Goal: Information Seeking & Learning: Learn about a topic

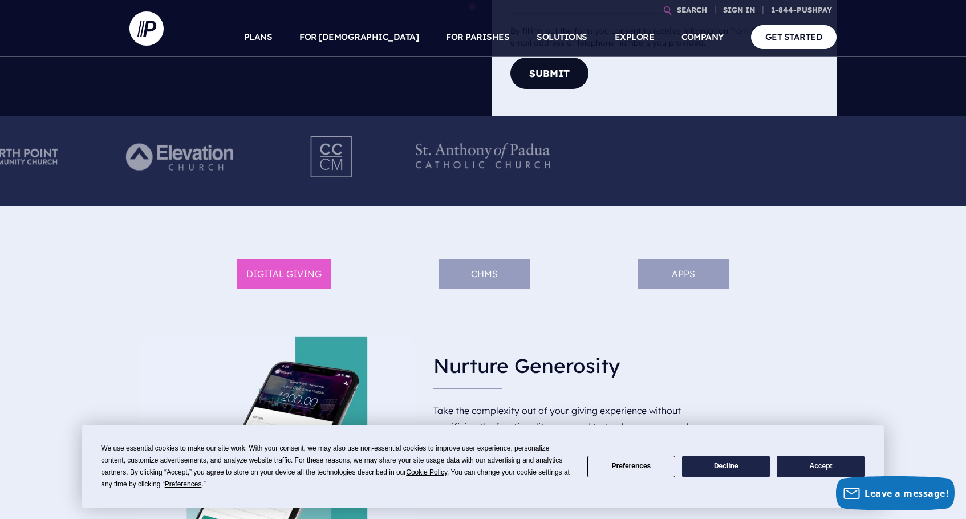
scroll to position [411, 0]
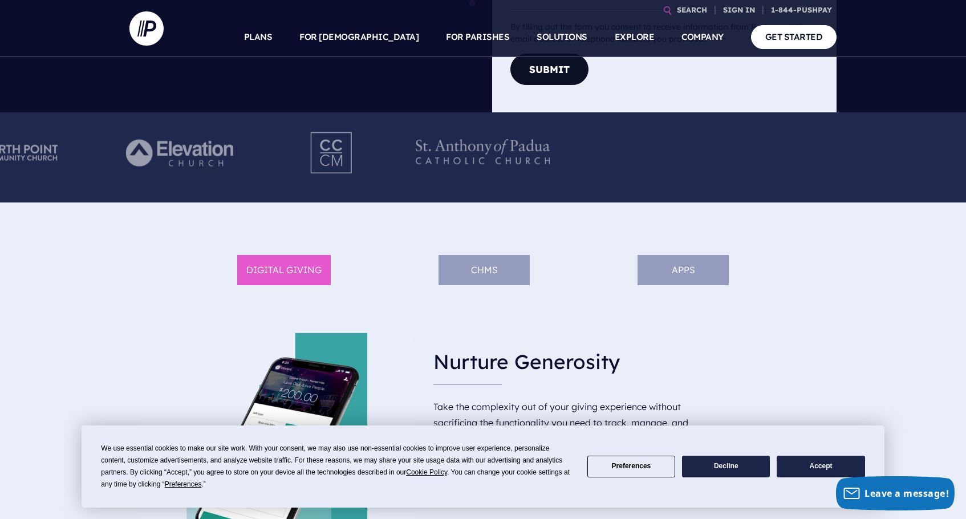
click at [797, 472] on button "Accept" at bounding box center [821, 467] width 88 height 22
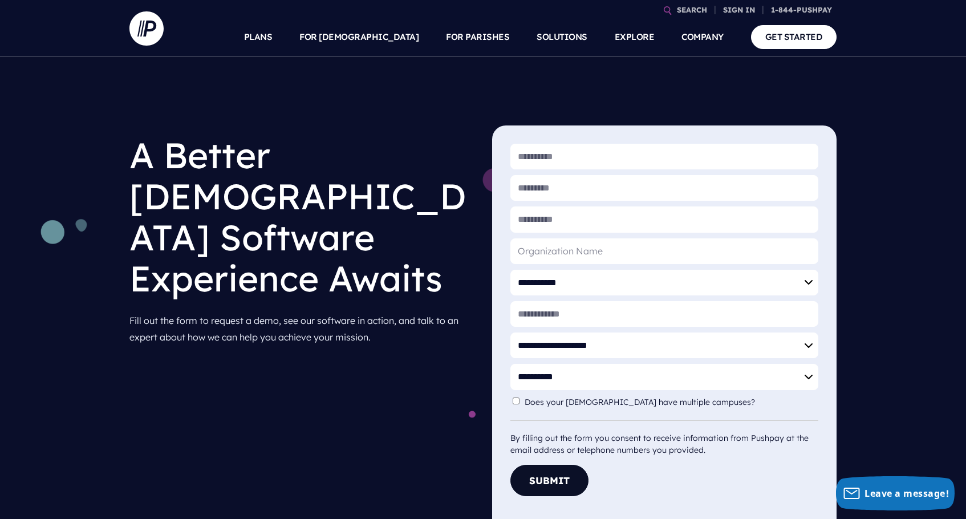
scroll to position [0, 0]
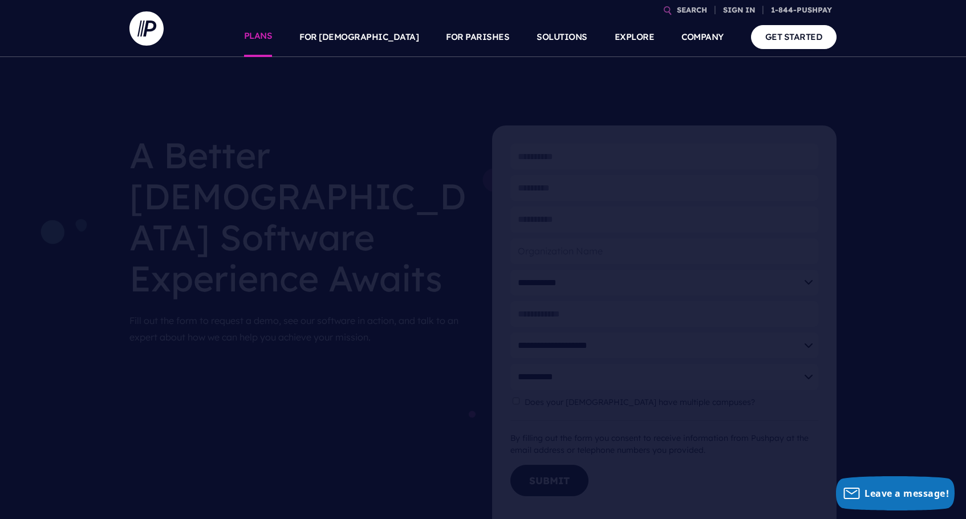
click at [273, 39] on link "PLANS" at bounding box center [258, 37] width 29 height 40
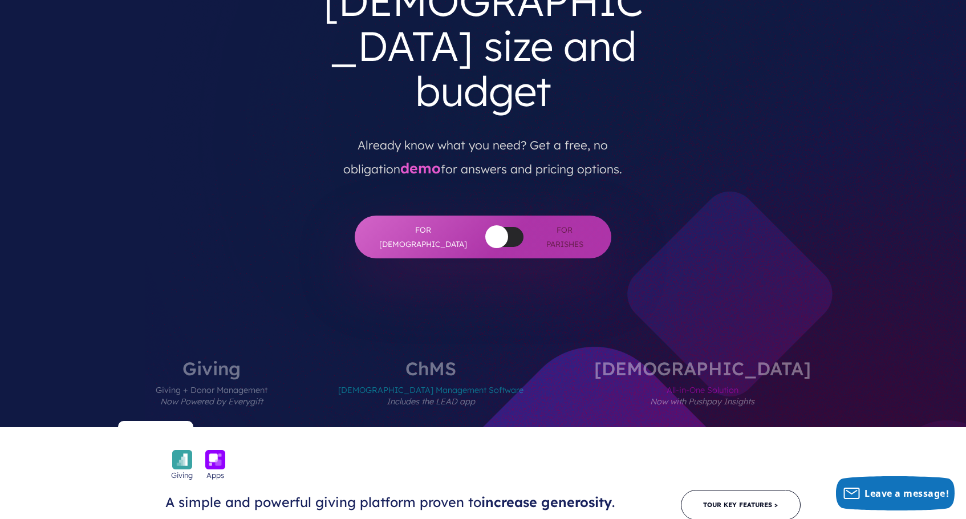
scroll to position [214, 0]
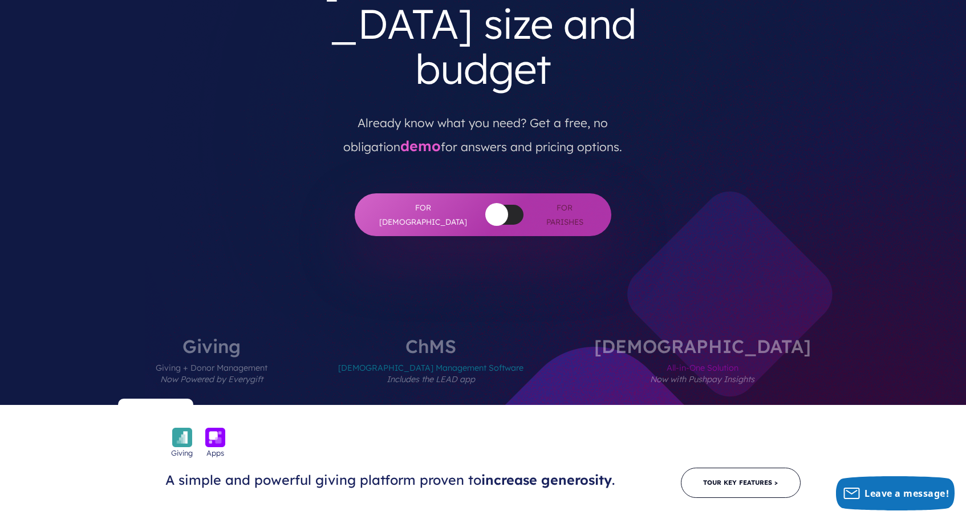
click at [666, 337] on label "[DEMOGRAPHIC_DATA] All-in-One Solution Now with Pushpay Insights" at bounding box center [702, 371] width 285 height 68
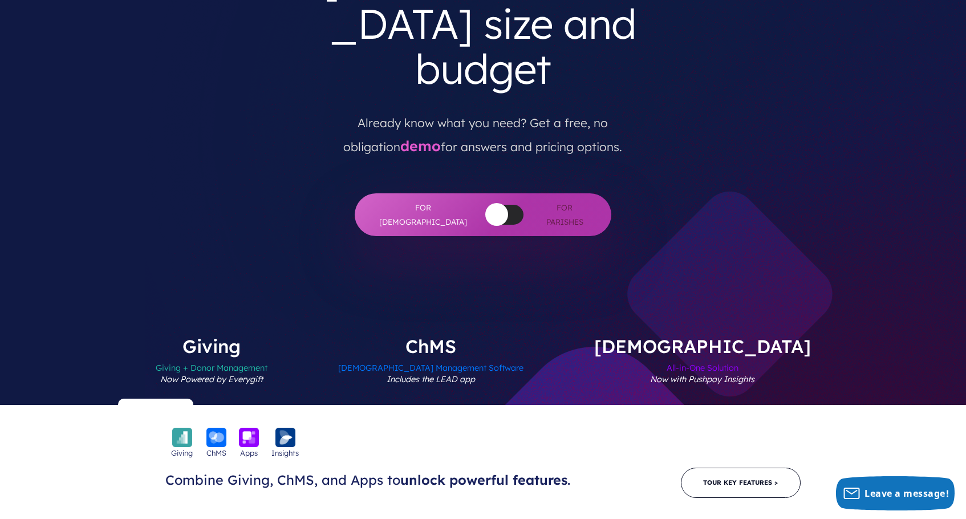
click at [476, 337] on label "[DEMOGRAPHIC_DATA] Management Software Includes the LEAD app" at bounding box center [431, 371] width 254 height 68
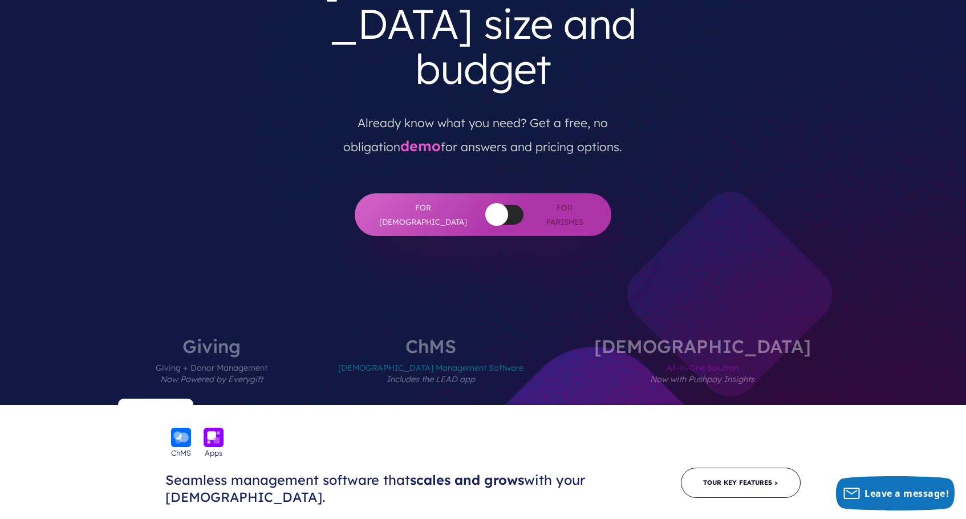
click at [268, 355] on span "Giving + Donor Management Now Powered by Everygift" at bounding box center [212, 380] width 112 height 50
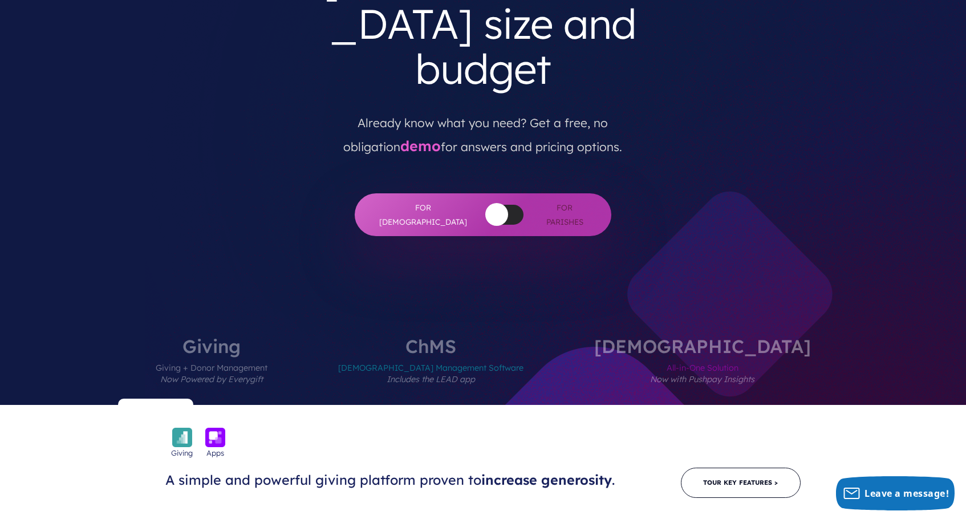
click at [451, 355] on span "[DEMOGRAPHIC_DATA] Management Software Includes the LEAD app" at bounding box center [430, 380] width 185 height 50
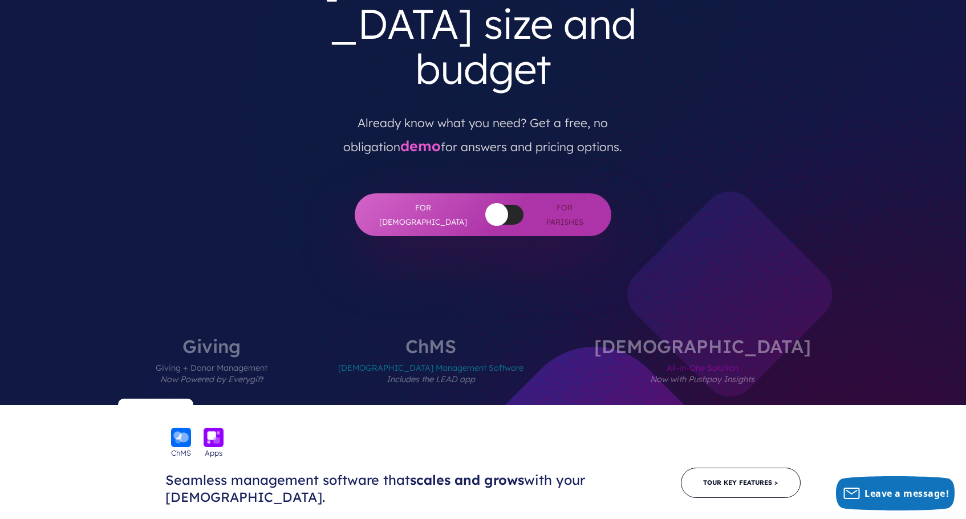
click at [656, 355] on span "All-in-One Solution Now with Pushpay Insights" at bounding box center [702, 380] width 217 height 50
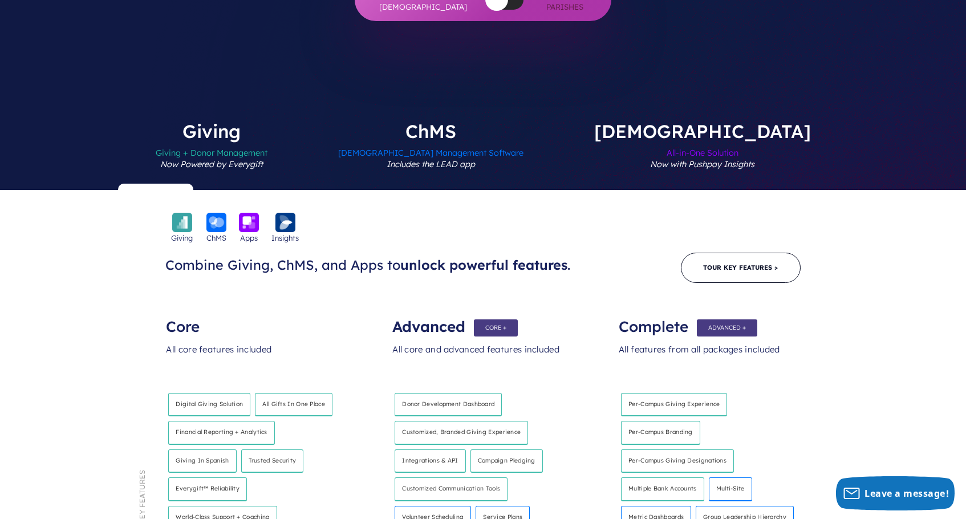
scroll to position [431, 0]
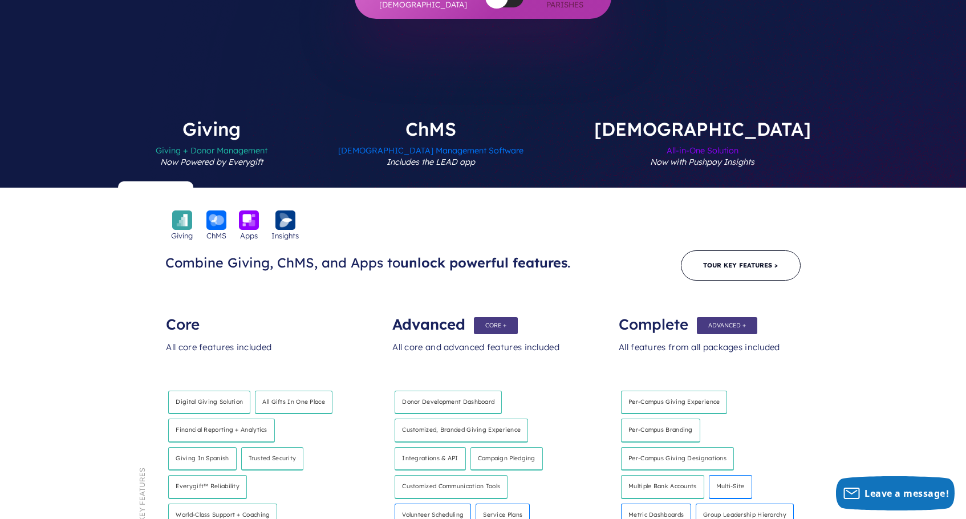
click at [474, 120] on label "[DEMOGRAPHIC_DATA] Management Software Includes the LEAD app" at bounding box center [431, 154] width 254 height 68
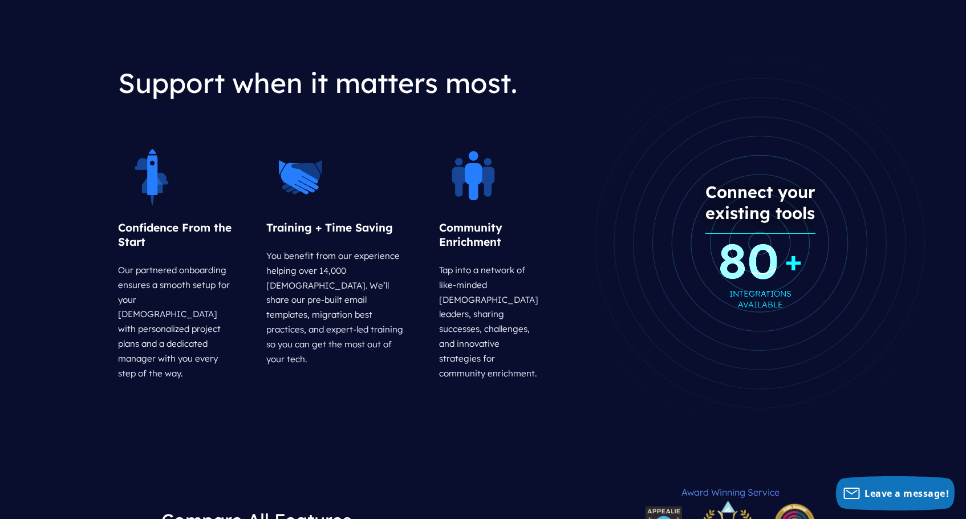
scroll to position [1604, 0]
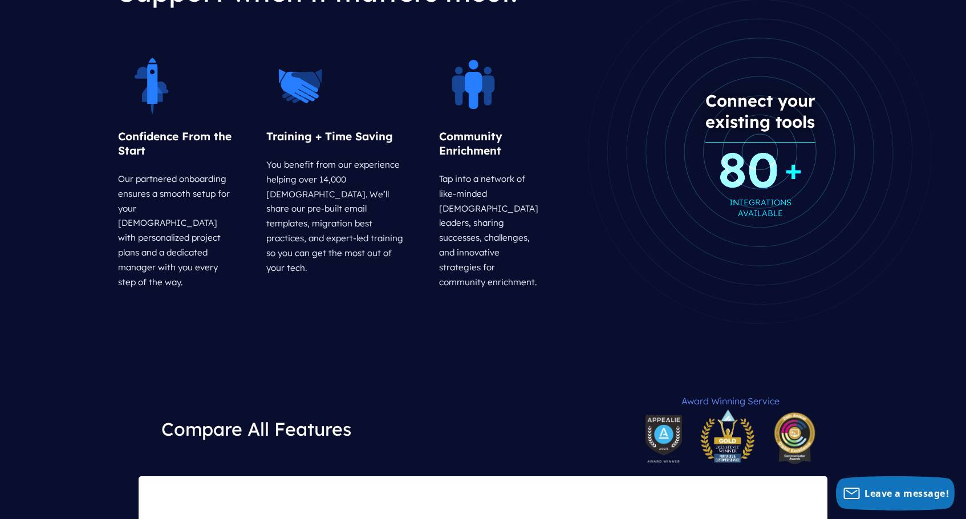
click at [748, 164] on b "80 +" at bounding box center [760, 169] width 84 height 11
click at [757, 160] on h4 "80 + integrations available" at bounding box center [760, 192] width 84 height 64
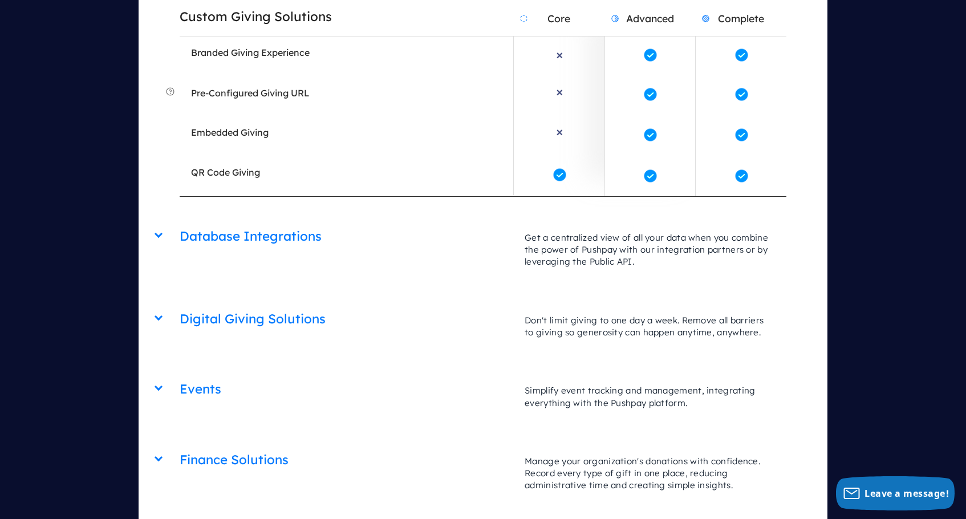
scroll to position [2624, 0]
click at [180, 219] on div "Database Integrations Core Advanced Complete Get a centralized view of all your…" at bounding box center [483, 219] width 606 height 0
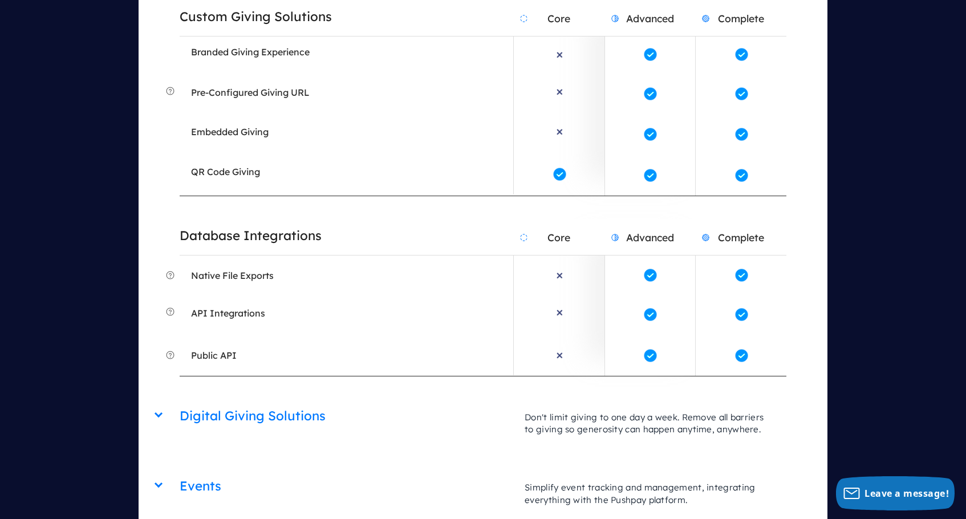
click at [180, 399] on div "Digital Giving Solutions Core Advanced Complete Don't limit giving to one day a…" at bounding box center [483, 399] width 606 height 0
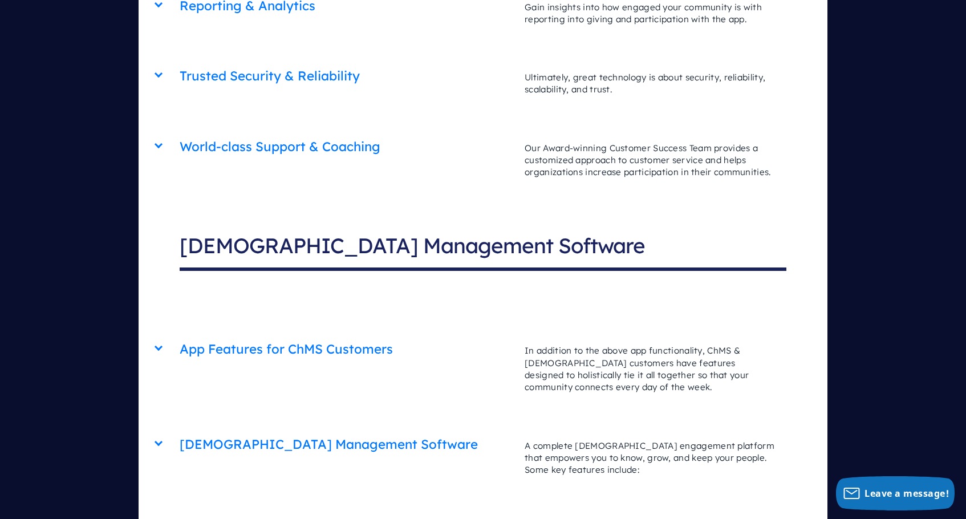
scroll to position [3714, 0]
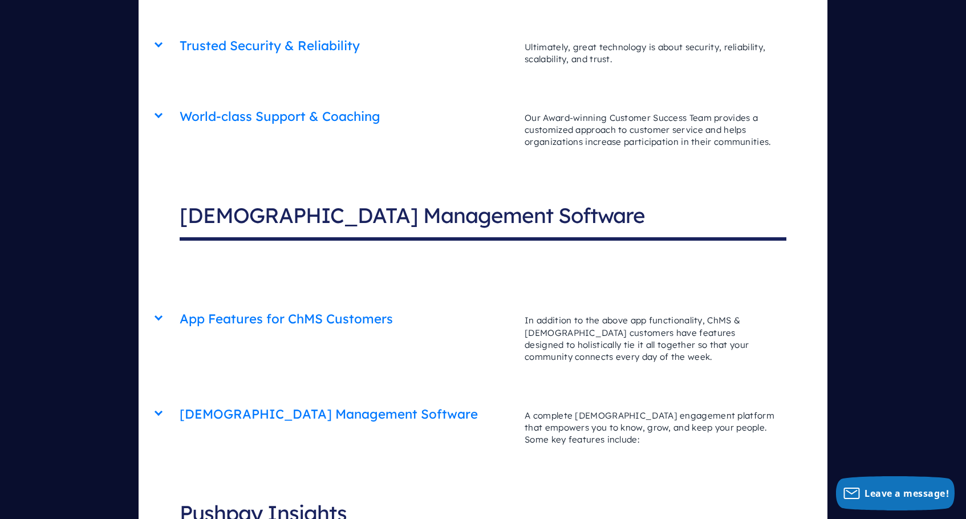
click at [180, 398] on div "[DEMOGRAPHIC_DATA] Management Software Core Advanced Complete A complete [DEMOG…" at bounding box center [483, 398] width 606 height 0
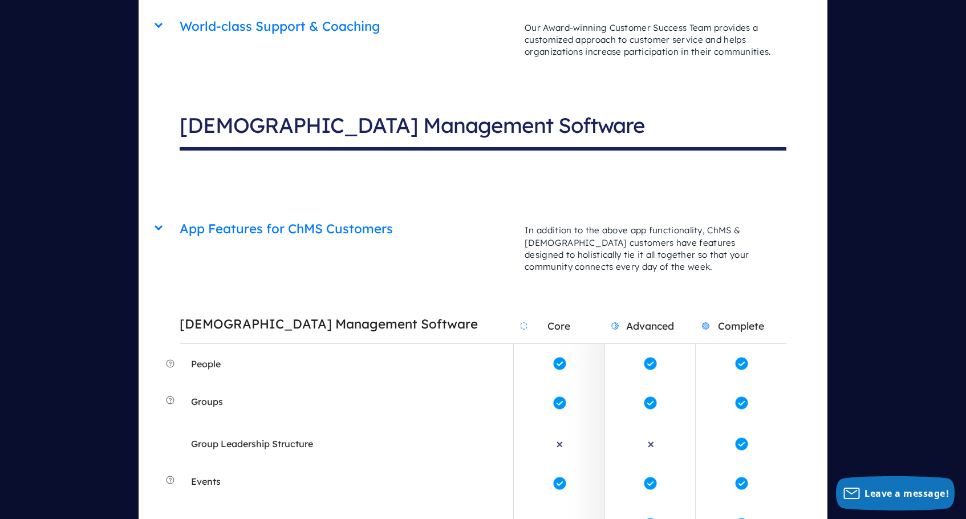
scroll to position [3788, 0]
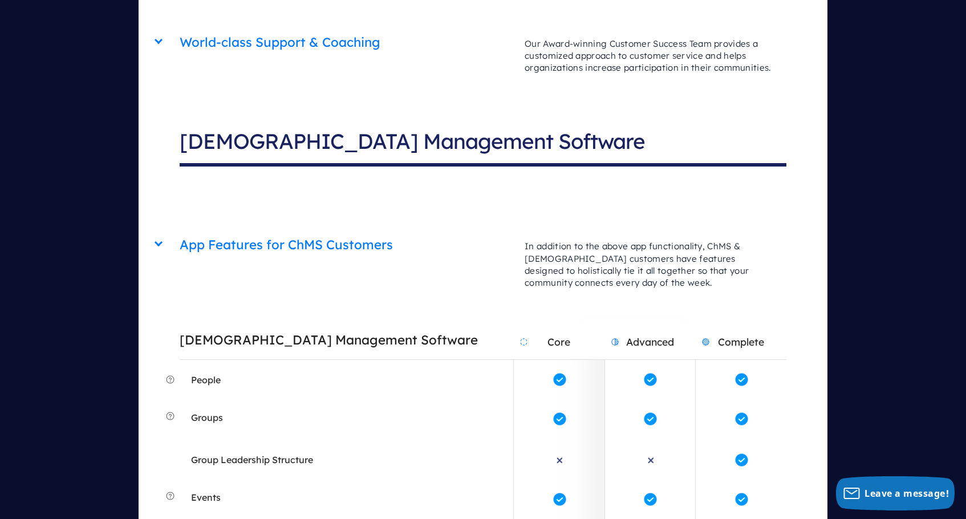
click at [160, 115] on div "Giving & Apps App Engagement Core Advanced Complete Make your ministry accessib…" at bounding box center [483, 173] width 689 height 3762
click at [180, 228] on div "App Features for ChMS Customers Core Advanced Complete In addition to the above…" at bounding box center [483, 228] width 606 height 0
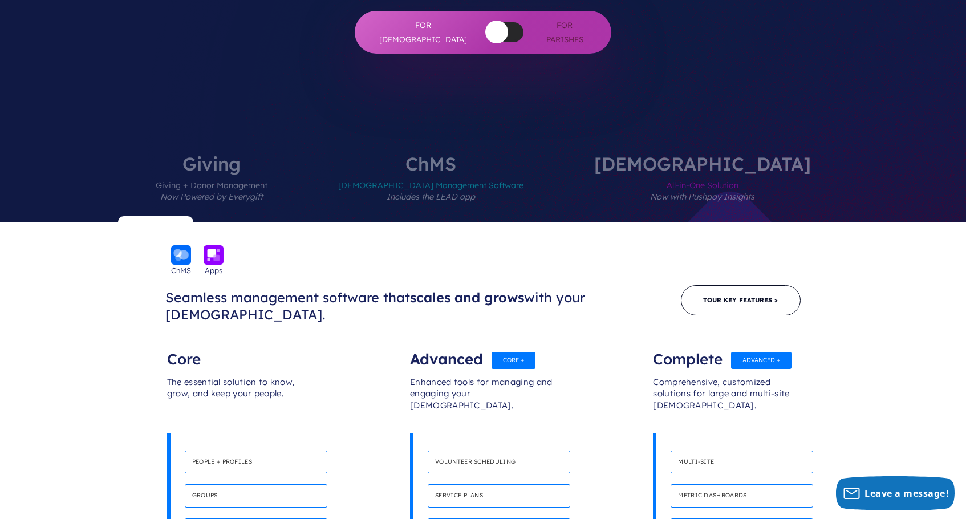
scroll to position [395, 0]
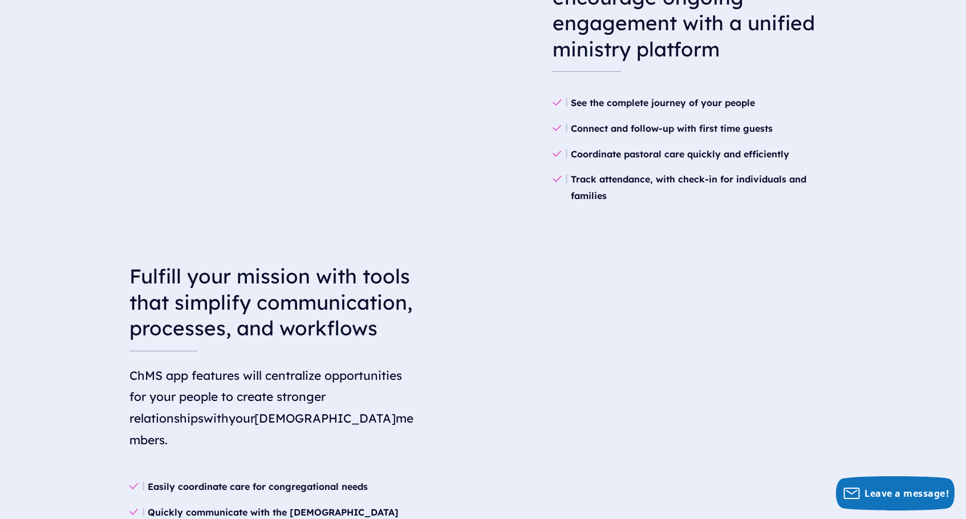
scroll to position [1466, 0]
